Goal: Task Accomplishment & Management: Manage account settings

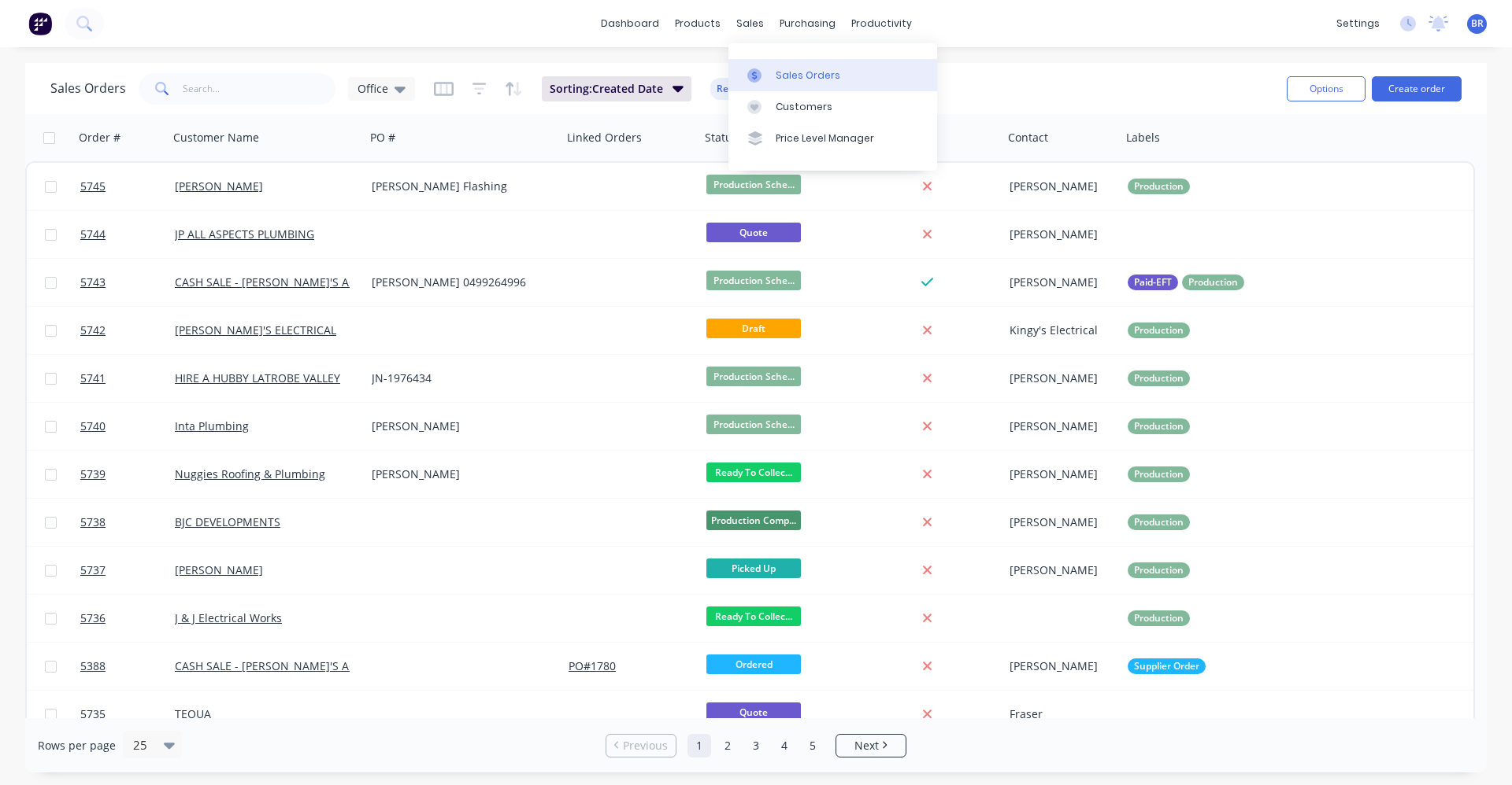
click at [800, 72] on div "Sales Orders" at bounding box center [807, 75] width 65 height 14
click at [213, 90] on input "text" at bounding box center [259, 89] width 153 height 32
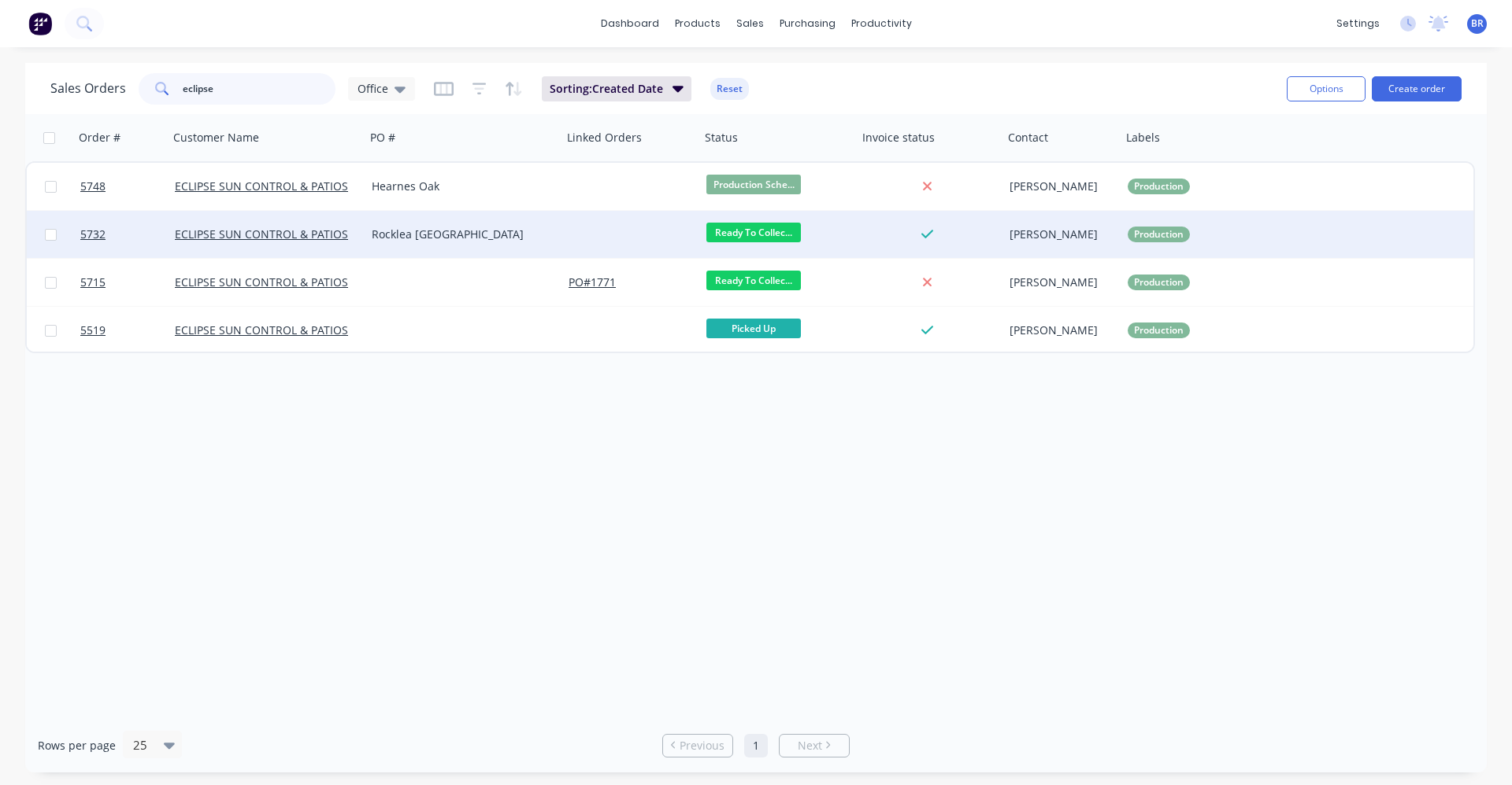
type input "eclipse"
click at [436, 232] on div "Rocklea [GEOGRAPHIC_DATA]" at bounding box center [458, 235] width 175 height 16
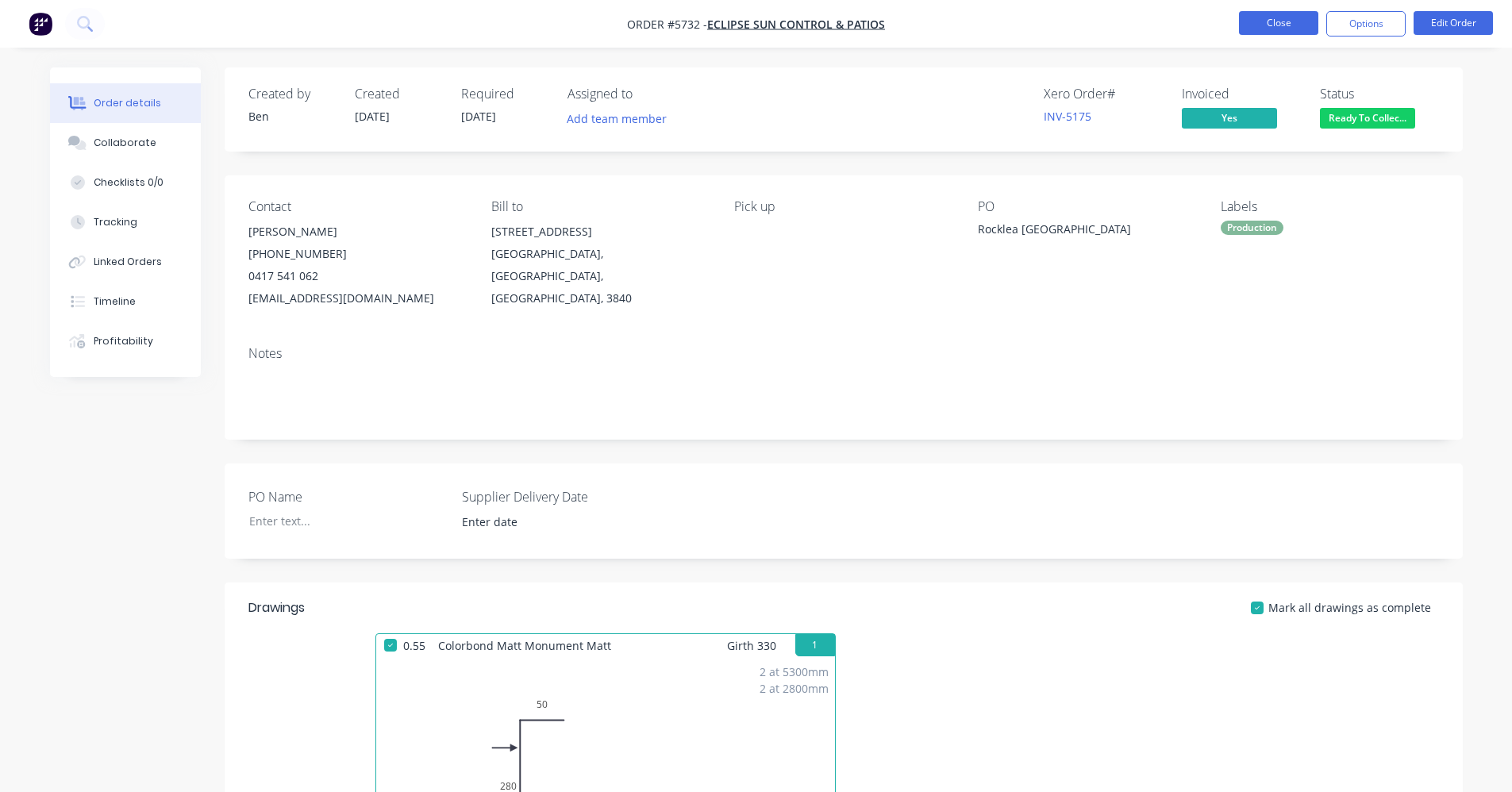
click at [1289, 24] on button "Close" at bounding box center [1279, 23] width 79 height 24
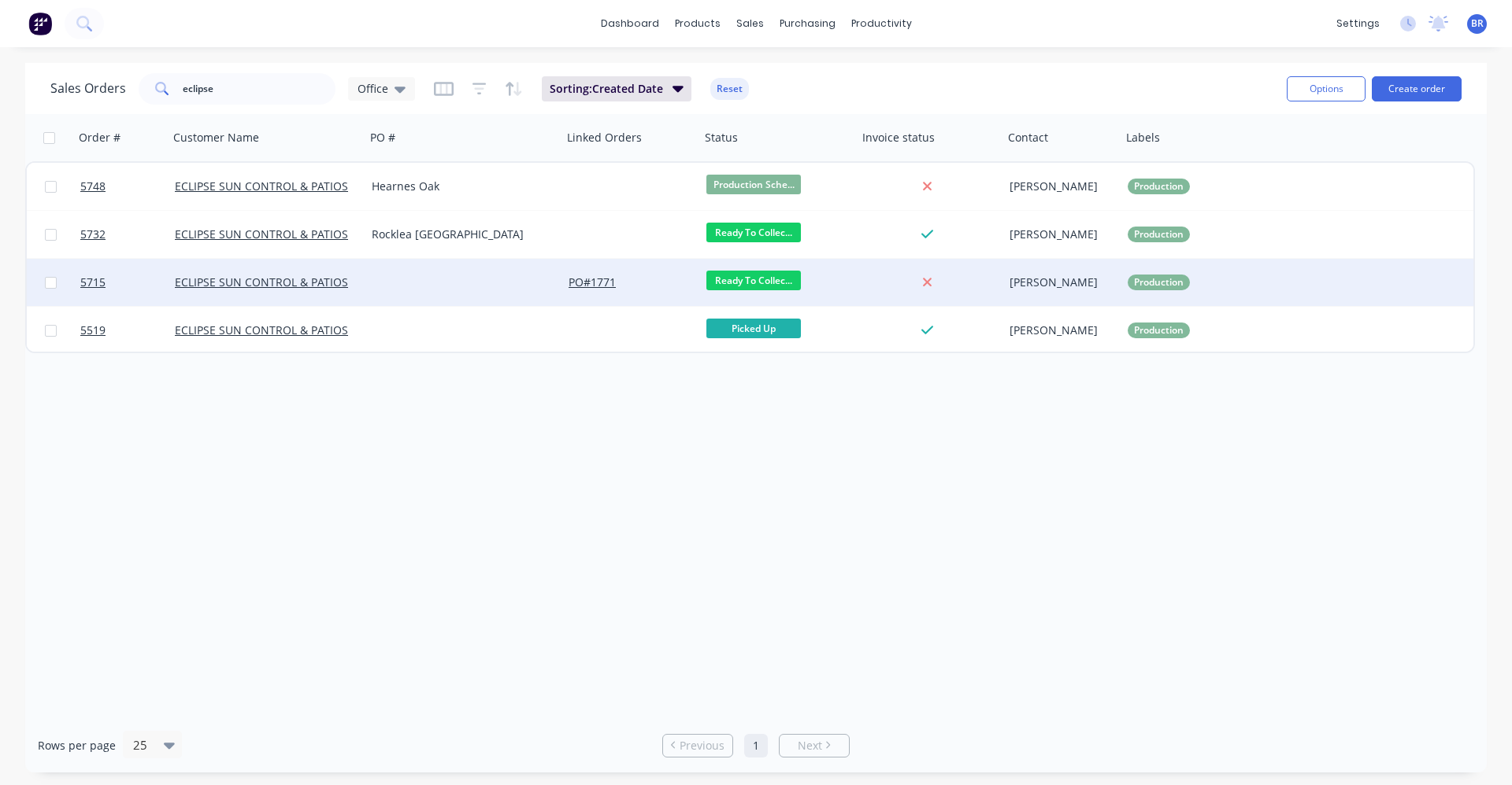
click at [413, 295] on div at bounding box center [464, 282] width 197 height 48
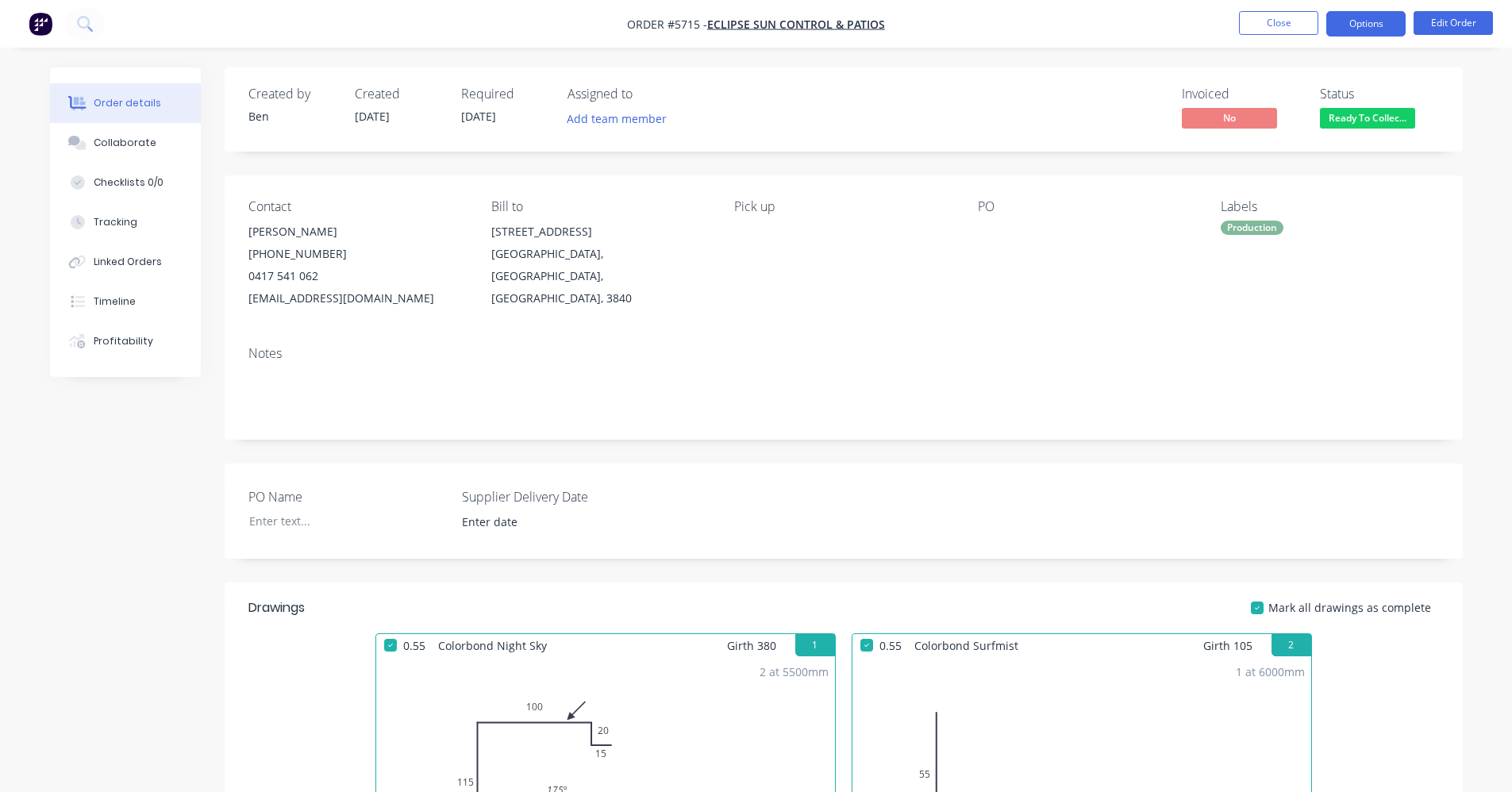
click at [1360, 22] on button "Options" at bounding box center [1366, 24] width 79 height 25
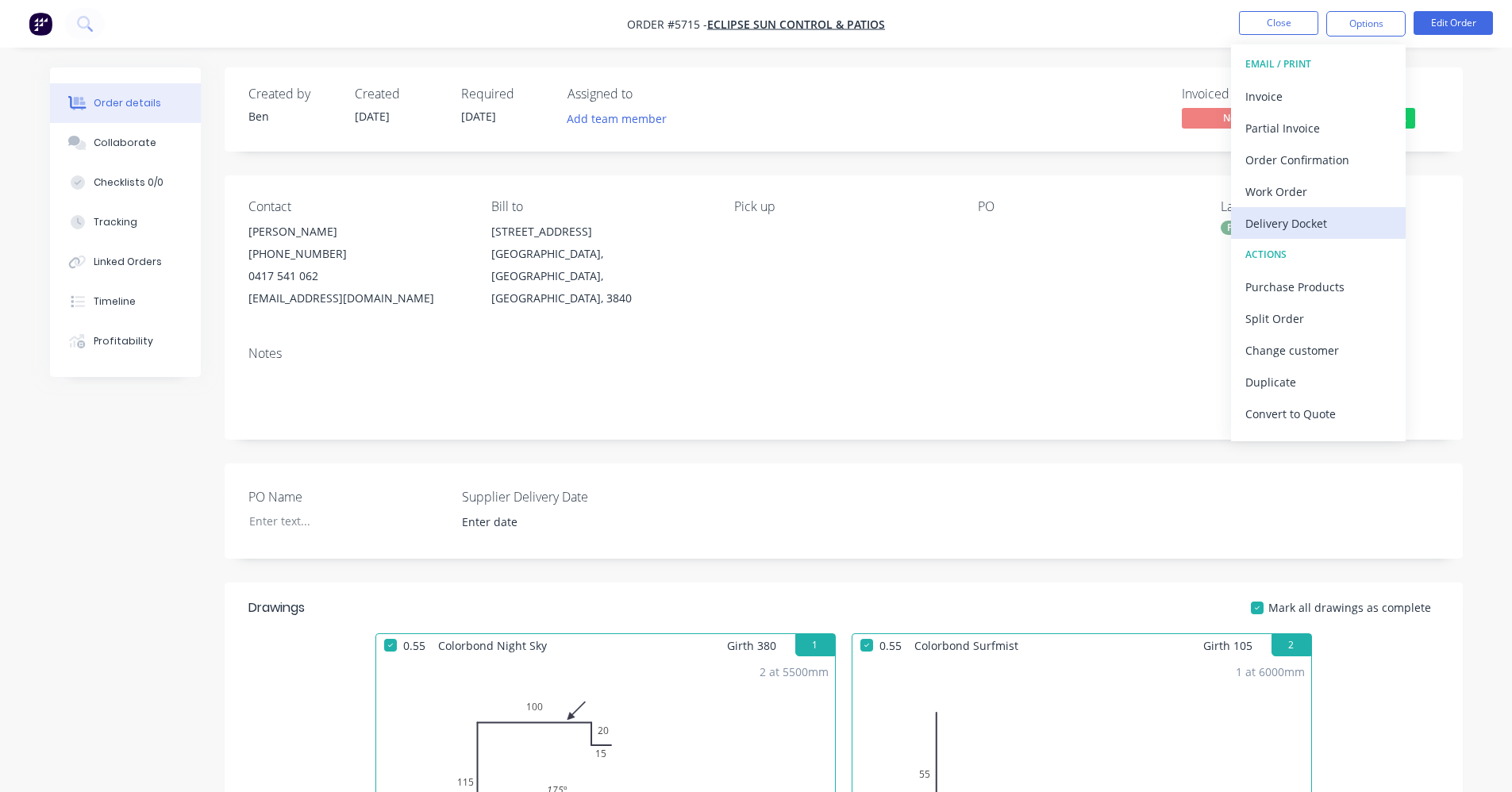
click at [1310, 220] on div "Delivery Docket" at bounding box center [1318, 223] width 146 height 23
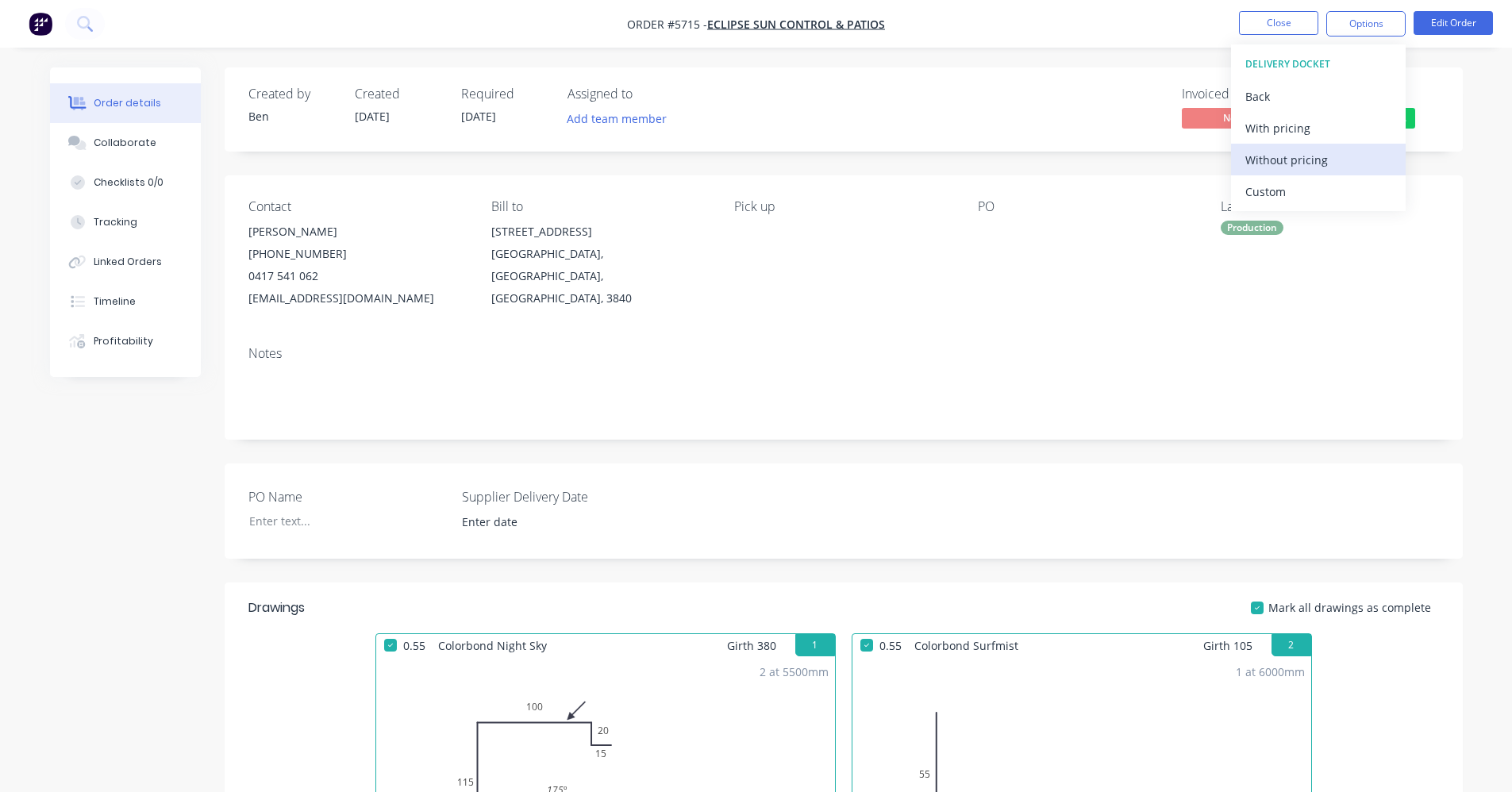
click at [1290, 156] on div "Without pricing" at bounding box center [1318, 159] width 146 height 23
click at [123, 301] on div "Timeline" at bounding box center [114, 301] width 42 height 14
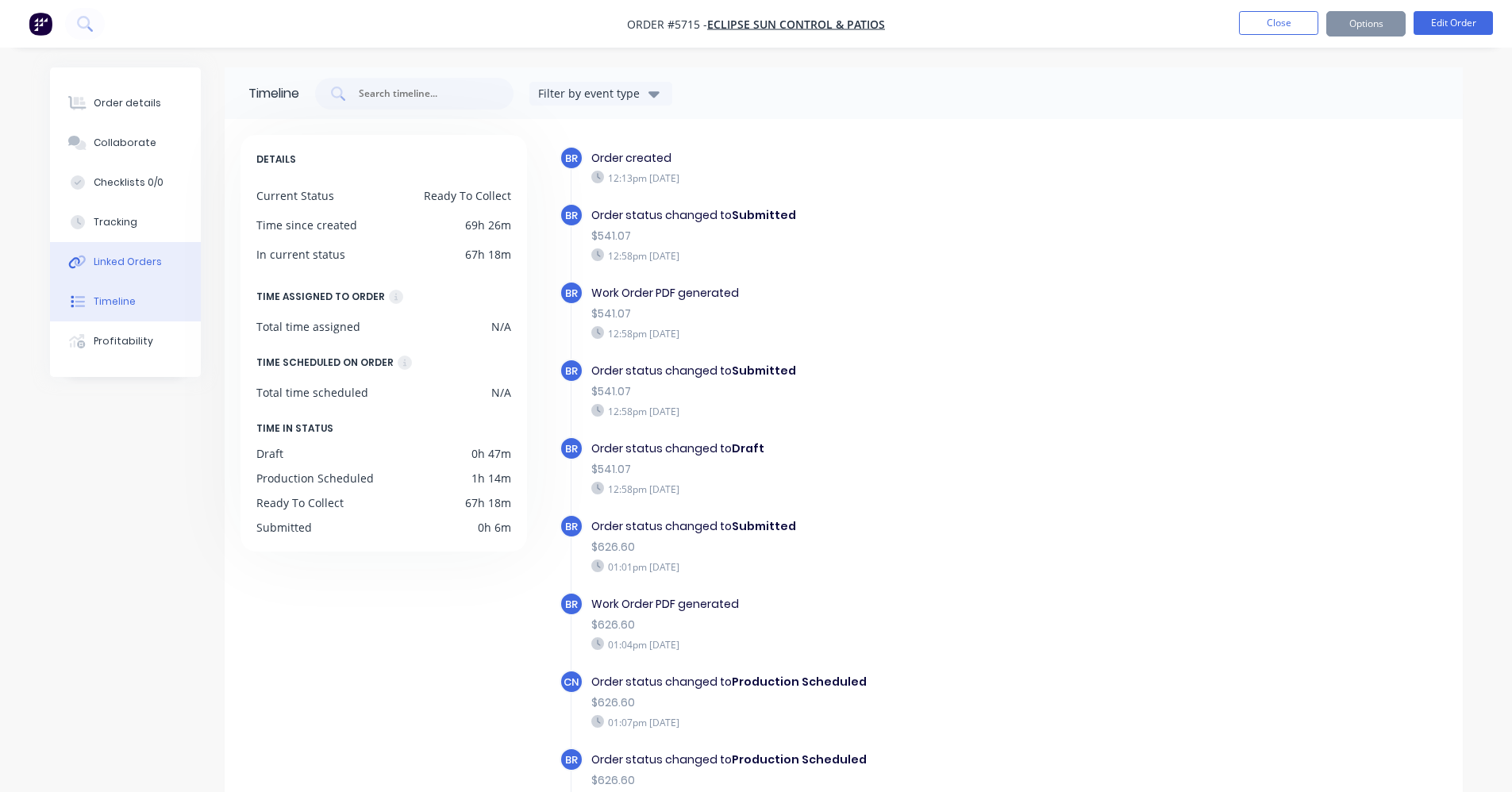
click at [123, 260] on div "Linked Orders" at bounding box center [127, 261] width 68 height 14
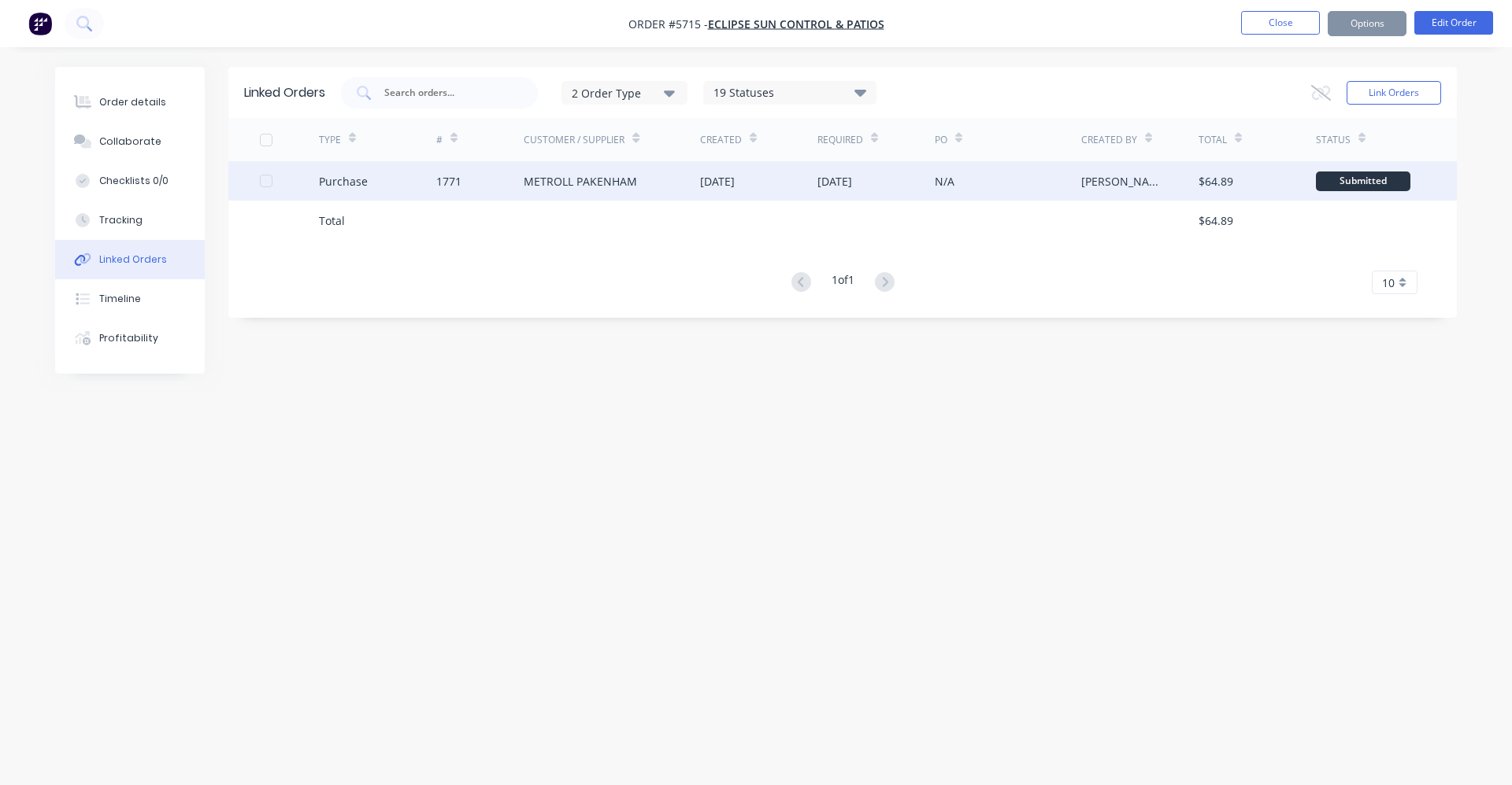
click at [638, 182] on div "METROLL PAKENHAM" at bounding box center [612, 181] width 177 height 39
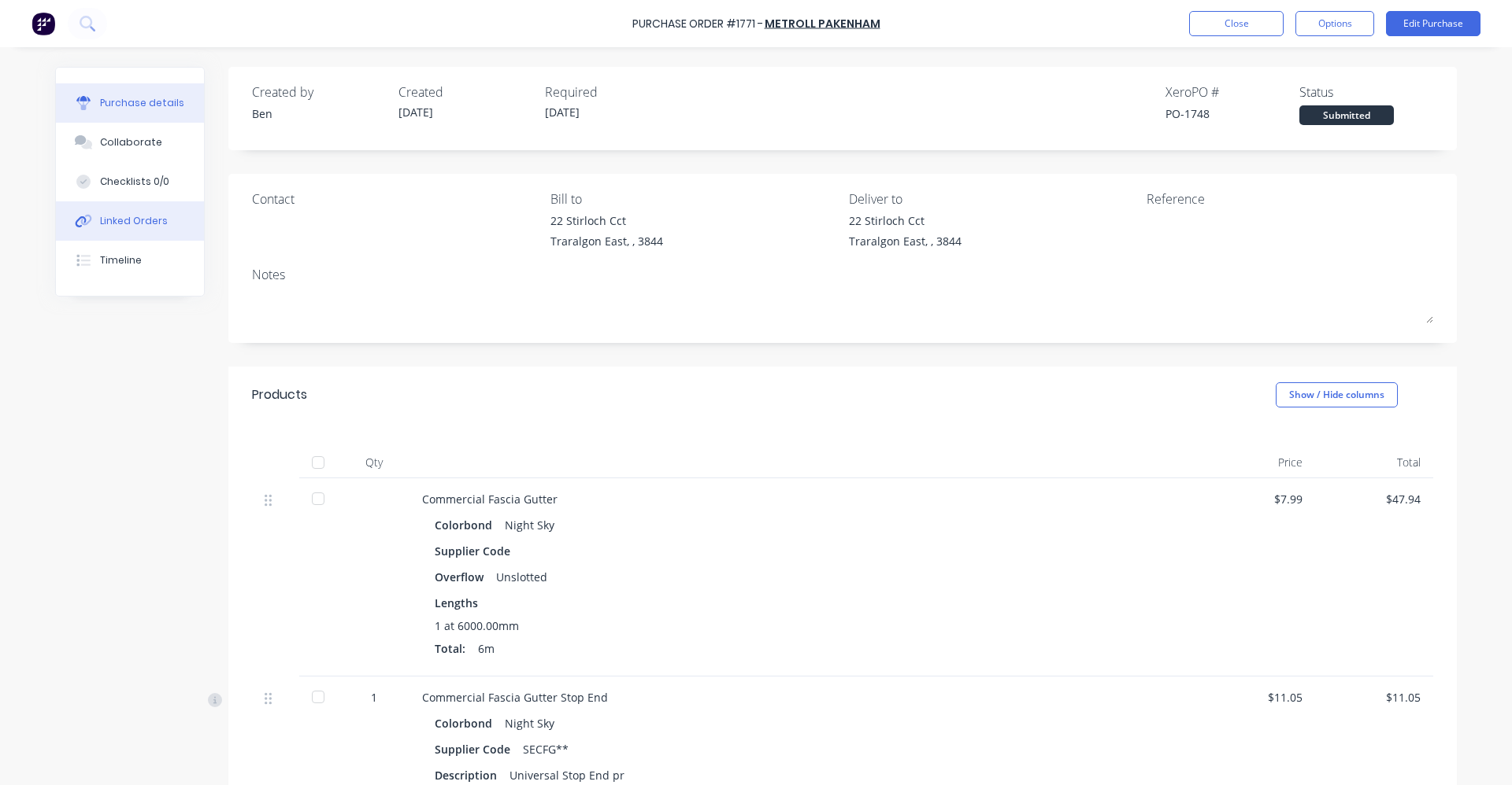
click at [133, 221] on div "Linked Orders" at bounding box center [134, 221] width 67 height 14
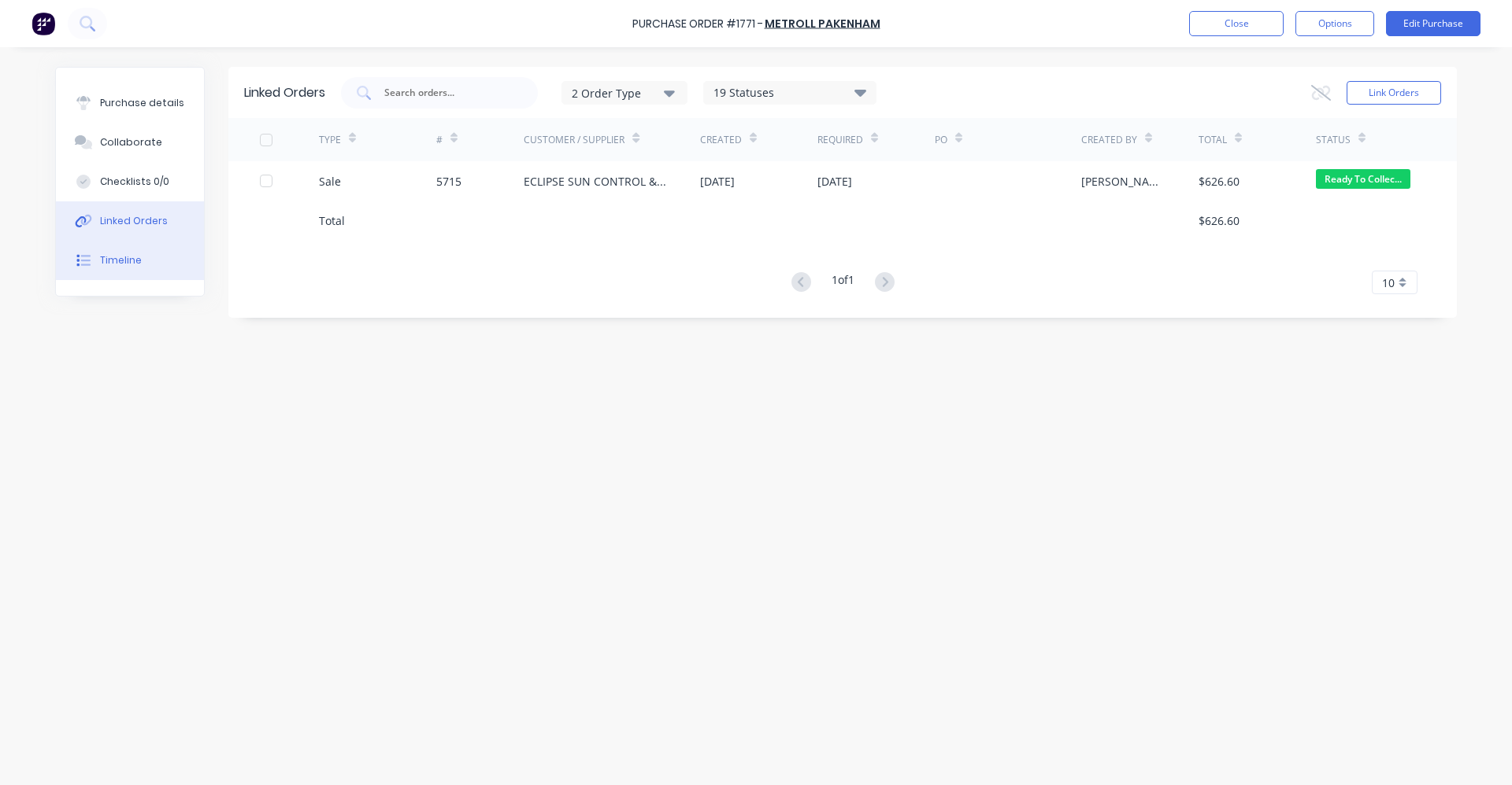
click at [127, 258] on div "Timeline" at bounding box center [121, 260] width 42 height 14
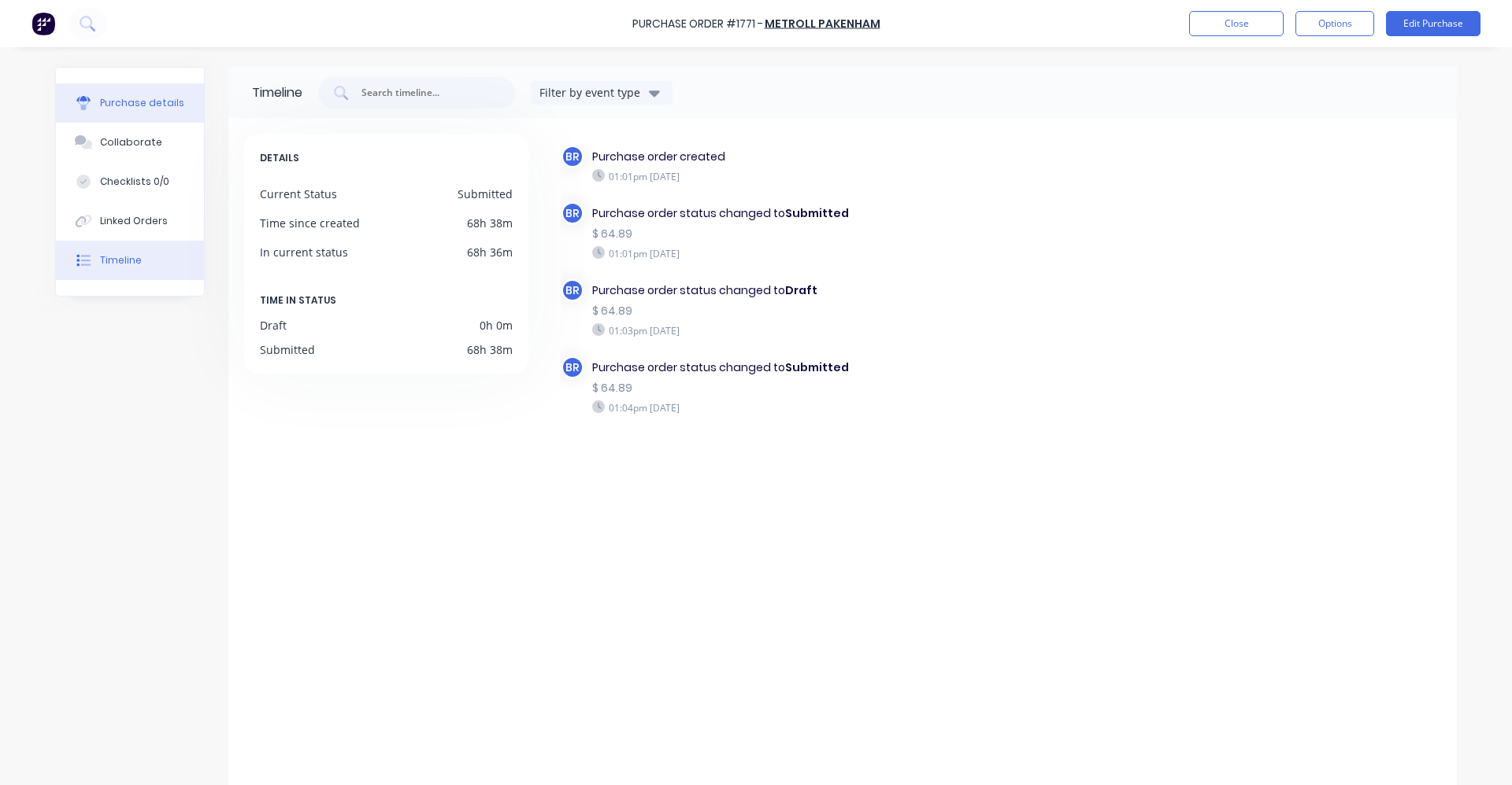
click at [139, 100] on div "Purchase details" at bounding box center [142, 103] width 84 height 14
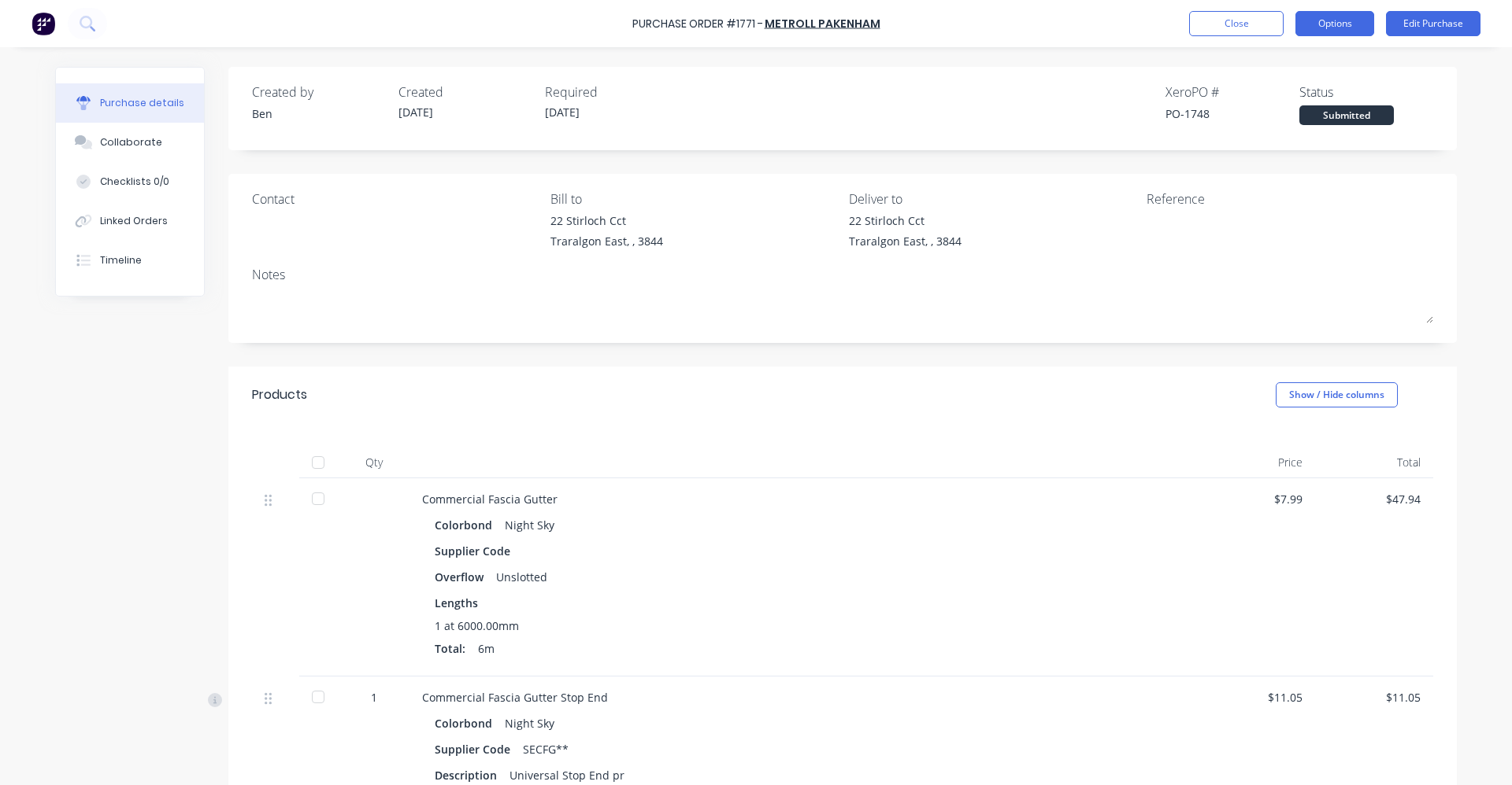
click at [1324, 25] on button "Options" at bounding box center [1334, 23] width 79 height 25
drag, startPoint x: 863, startPoint y: 114, endPoint x: 886, endPoint y: 112, distance: 23.1
click at [876, 114] on div "Created by [PERSON_NAME] Created [DATE] Required [DATE] Xero PO # PO-1748 Statu…" at bounding box center [842, 103] width 1181 height 42
click at [1418, 25] on button "Edit Purchase" at bounding box center [1433, 23] width 94 height 25
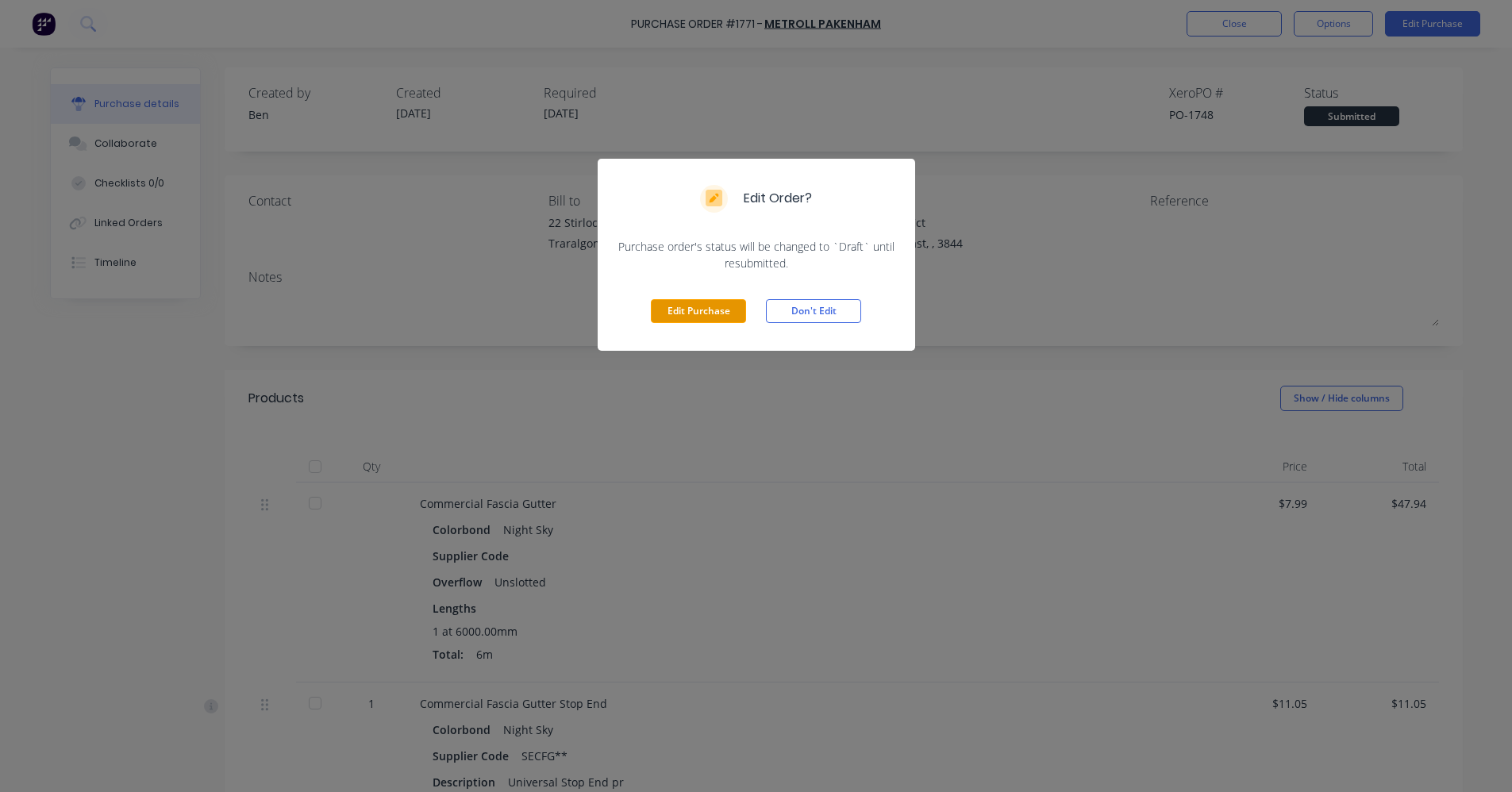
click at [722, 308] on button "Edit Purchase" at bounding box center [698, 310] width 95 height 24
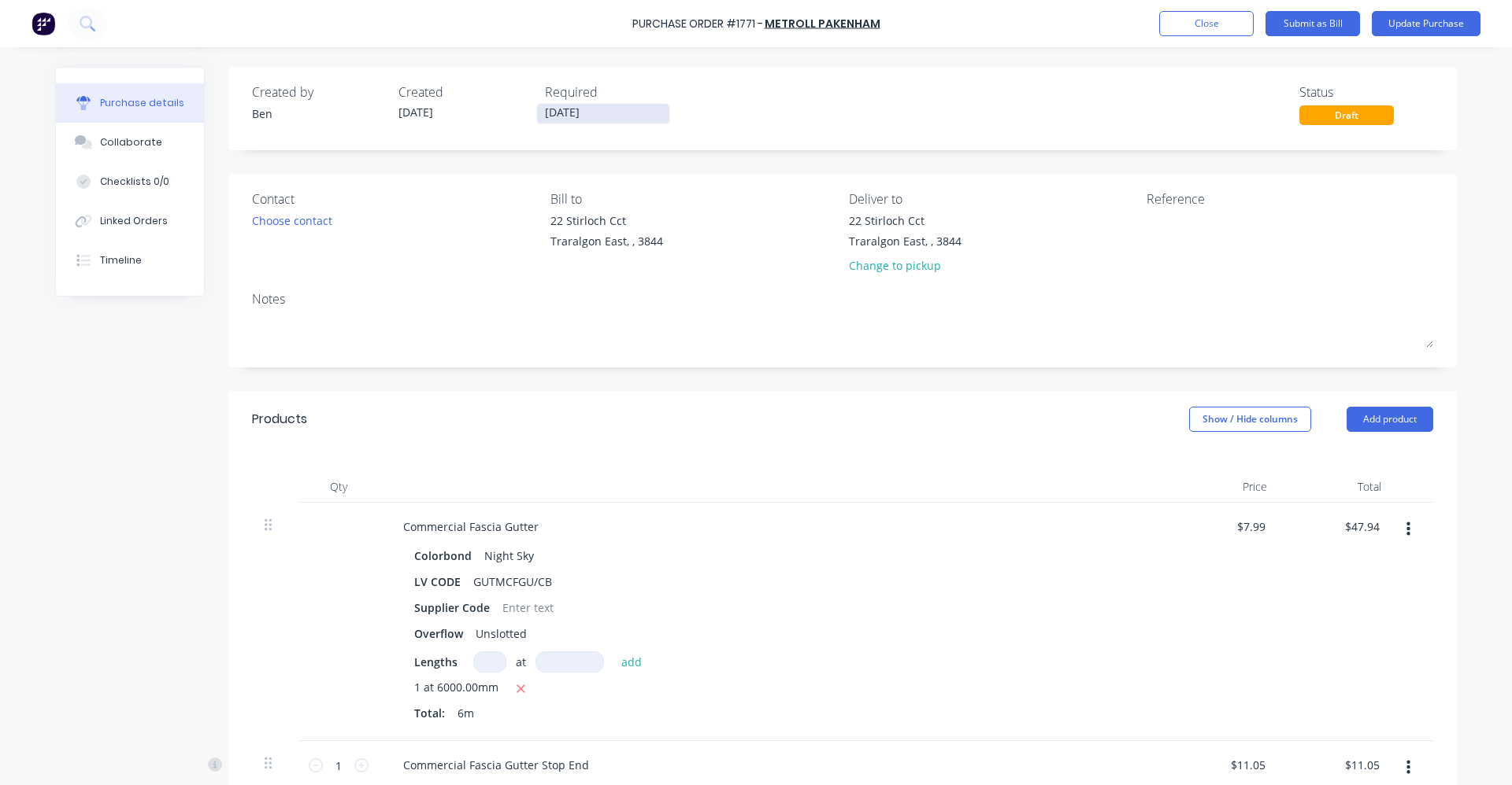
click at [578, 105] on input "[DATE]" at bounding box center [602, 113] width 132 height 20
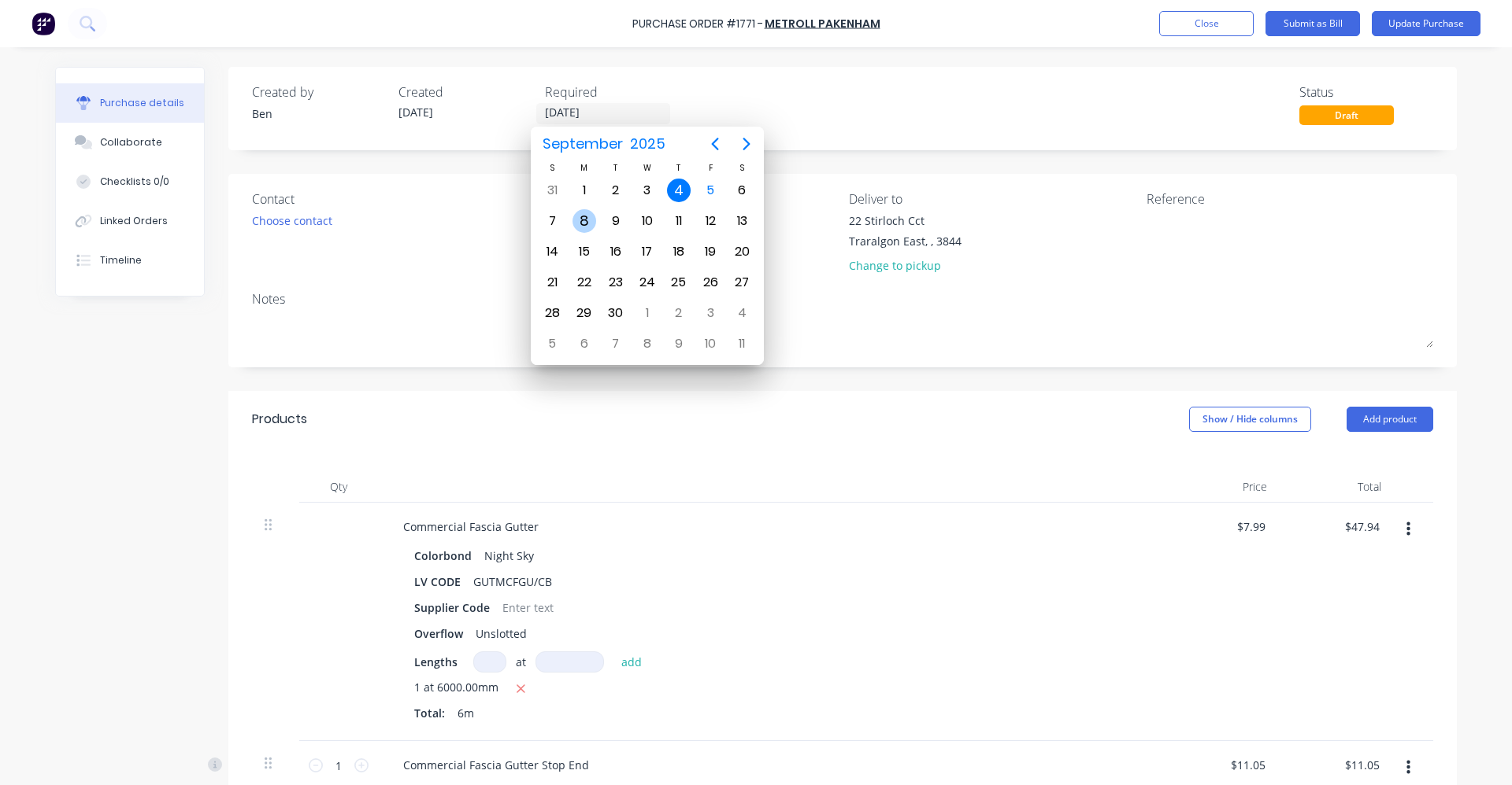
click at [596, 221] on div "8" at bounding box center [583, 221] width 23 height 23
type input "[DATE]"
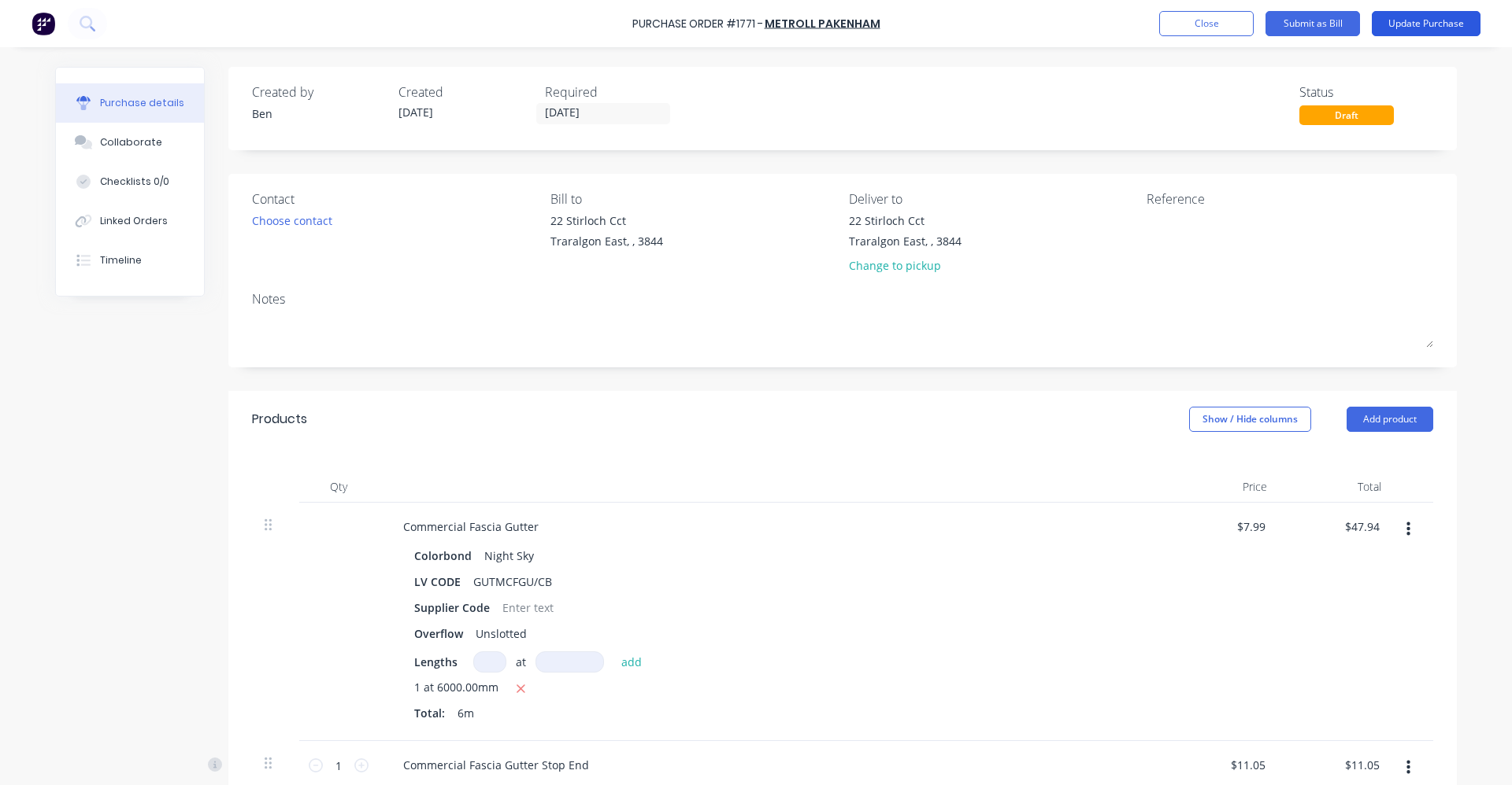
click at [1418, 26] on button "Update Purchase" at bounding box center [1426, 23] width 108 height 25
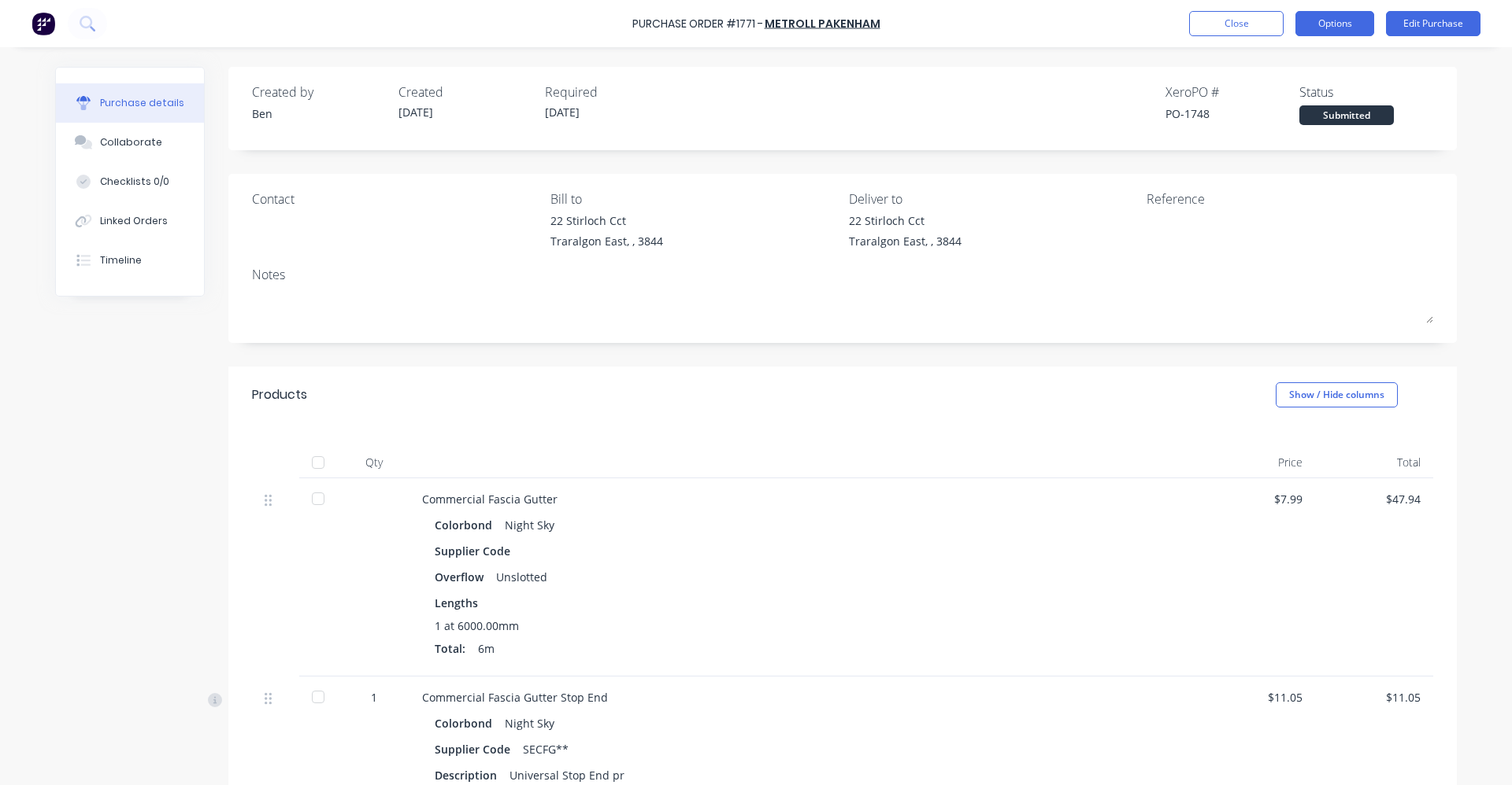
click at [1333, 22] on button "Options" at bounding box center [1334, 23] width 79 height 25
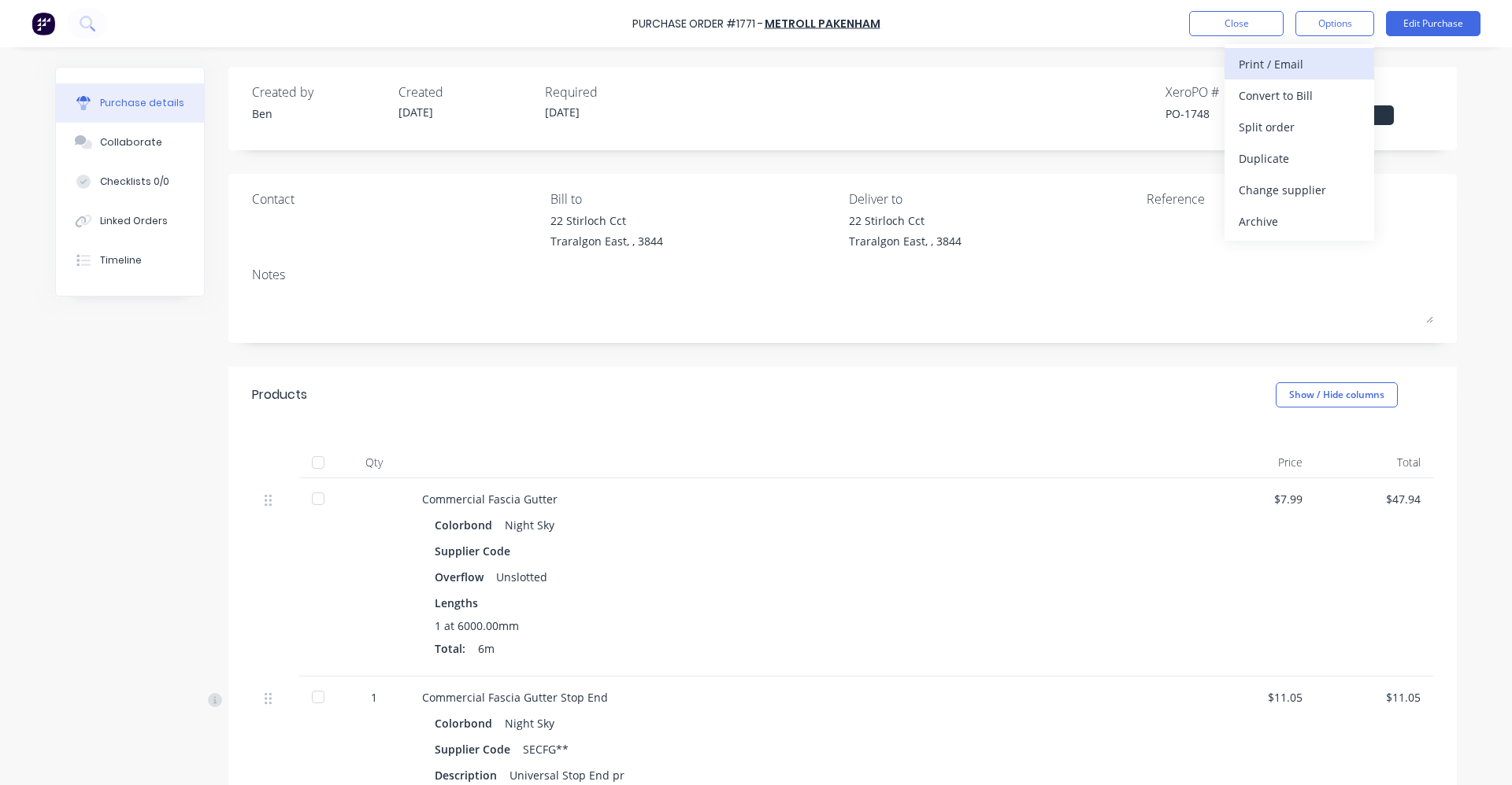
click at [1303, 64] on div "Print / Email" at bounding box center [1300, 64] width 122 height 22
click at [1260, 99] on div "With pricing" at bounding box center [1300, 95] width 122 height 22
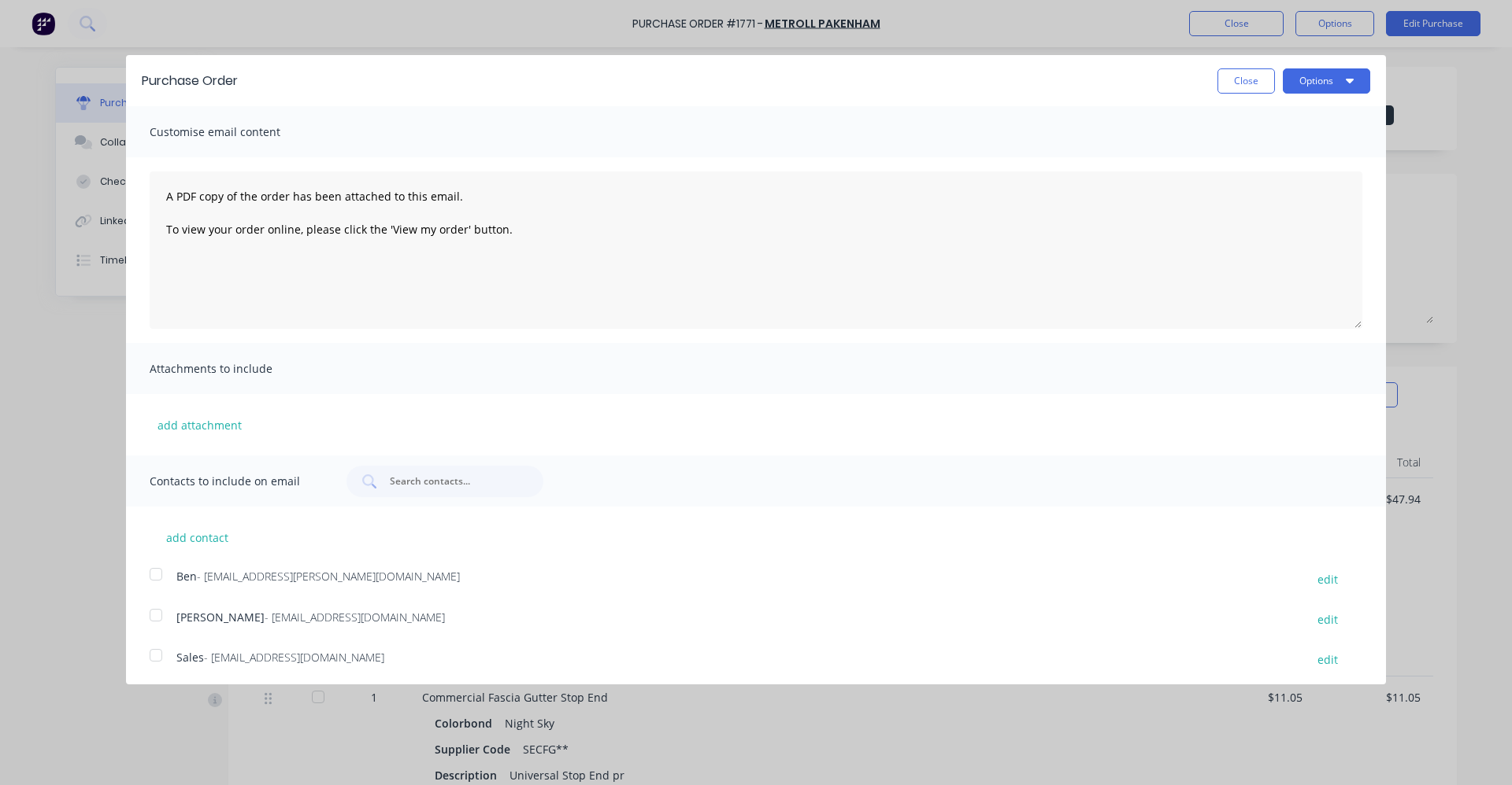
drag, startPoint x: 156, startPoint y: 655, endPoint x: 165, endPoint y: 655, distance: 9.0
click at [159, 655] on div at bounding box center [156, 656] width 32 height 32
drag, startPoint x: 1361, startPoint y: 72, endPoint x: 1346, endPoint y: 76, distance: 15.5
click at [1351, 74] on div "Purchase Order Close Options" at bounding box center [756, 80] width 1260 height 51
click at [1346, 78] on icon "button" at bounding box center [1349, 79] width 7 height 12
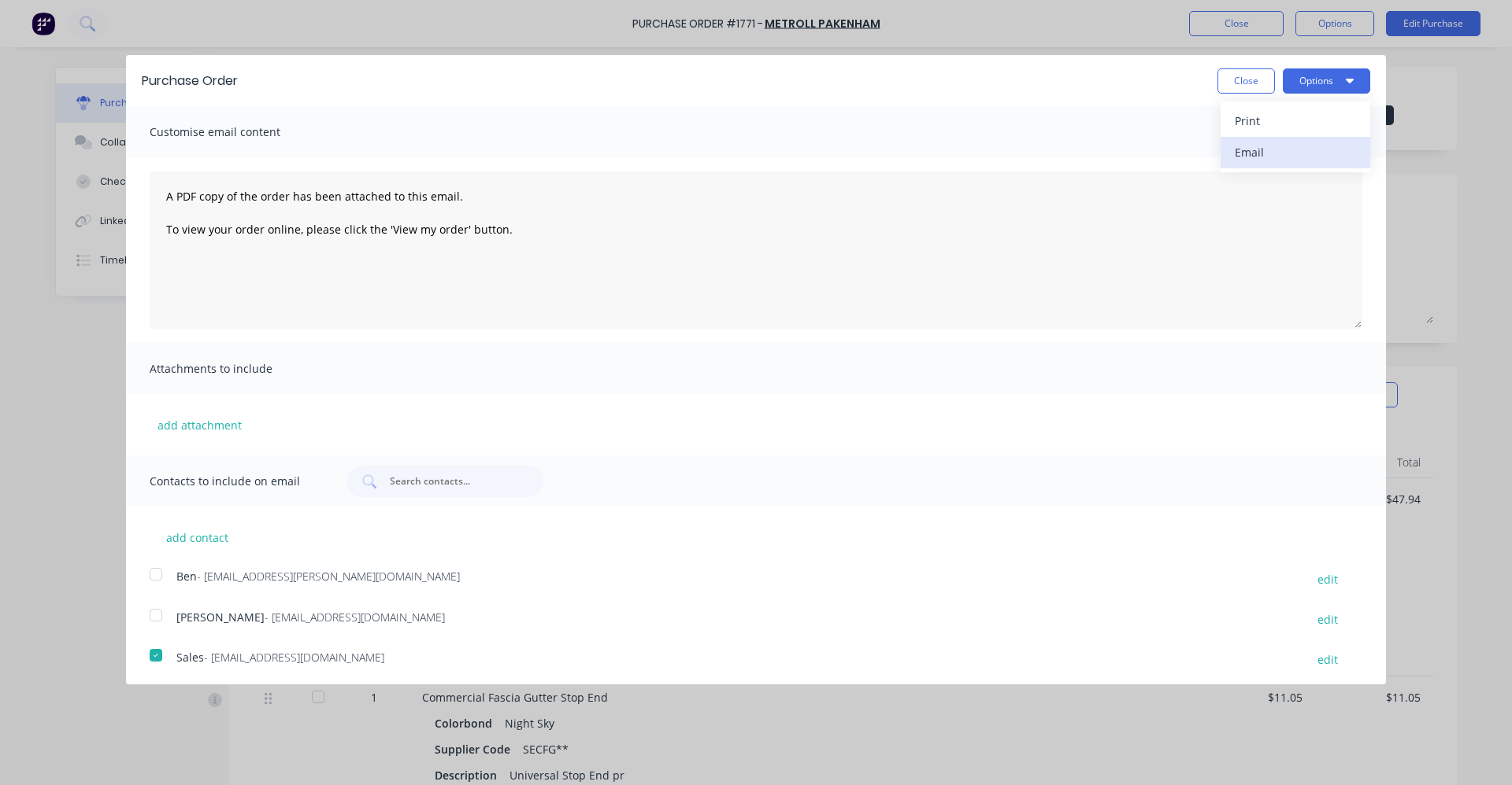
click at [1246, 159] on div "Email" at bounding box center [1295, 152] width 122 height 22
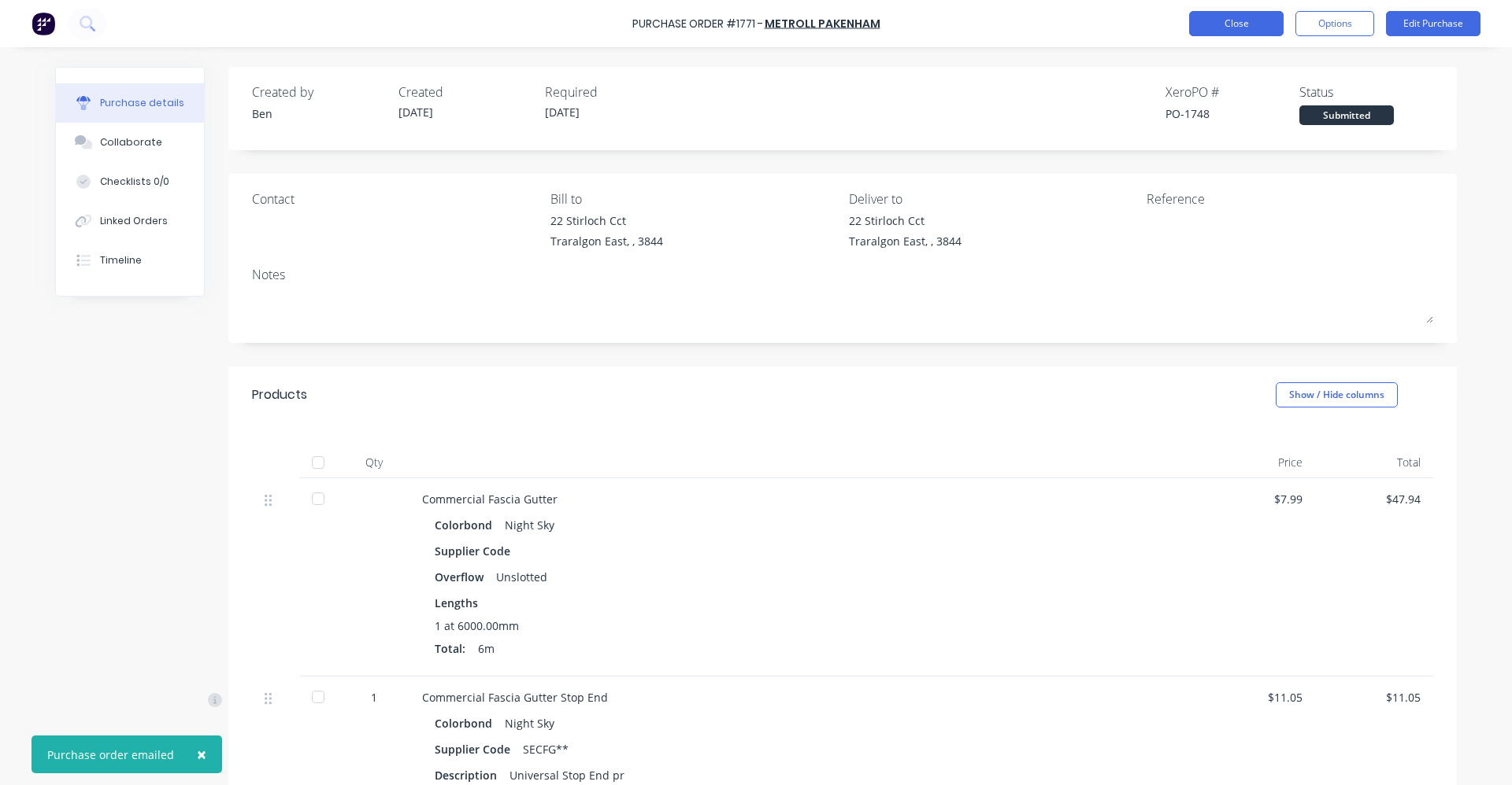
click at [1242, 26] on button "Close" at bounding box center [1236, 23] width 94 height 25
